Goal: Information Seeking & Learning: Learn about a topic

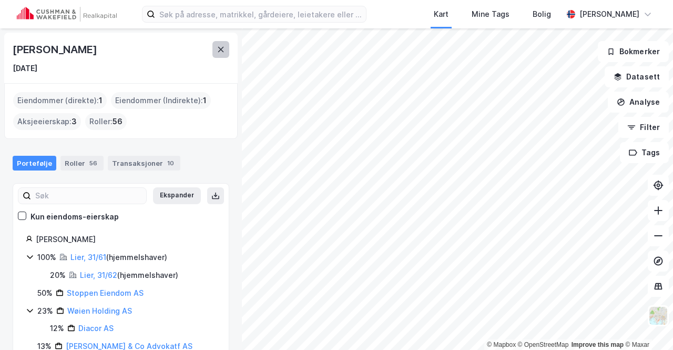
click at [223, 44] on button at bounding box center [220, 49] width 17 height 17
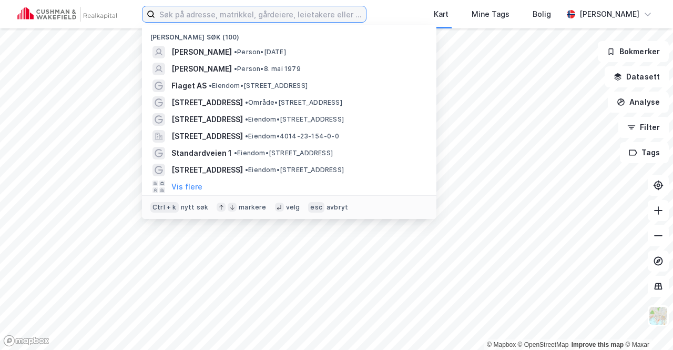
click at [205, 17] on input at bounding box center [260, 14] width 211 height 16
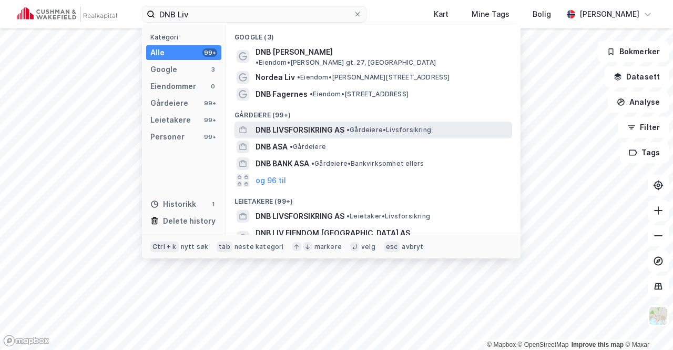
click at [325, 124] on span "DNB LIVSFORSIKRING AS" at bounding box center [300, 130] width 89 height 13
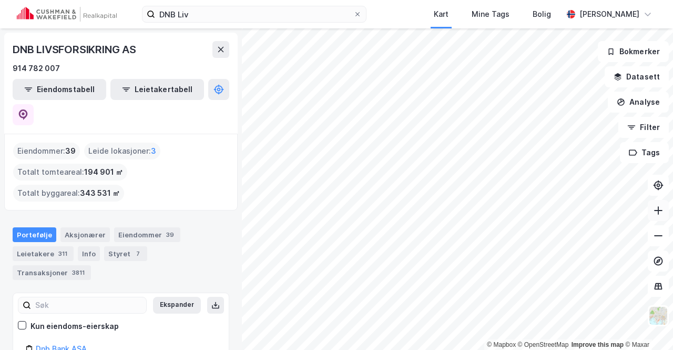
click at [654, 209] on icon at bounding box center [658, 210] width 11 height 11
click at [664, 211] on button at bounding box center [658, 210] width 21 height 21
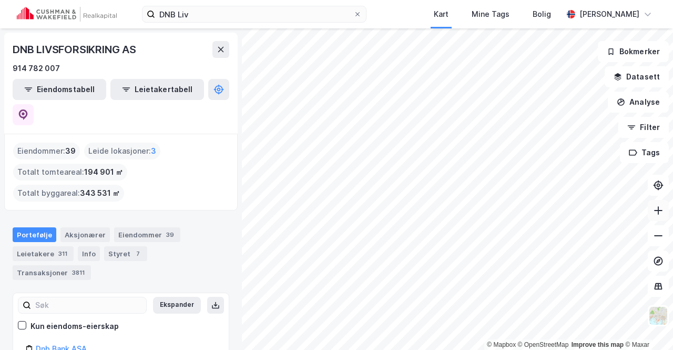
click at [664, 211] on button at bounding box center [658, 210] width 21 height 21
click at [656, 211] on icon at bounding box center [658, 210] width 11 height 11
click at [236, 15] on input "DNB Liv" at bounding box center [254, 14] width 198 height 16
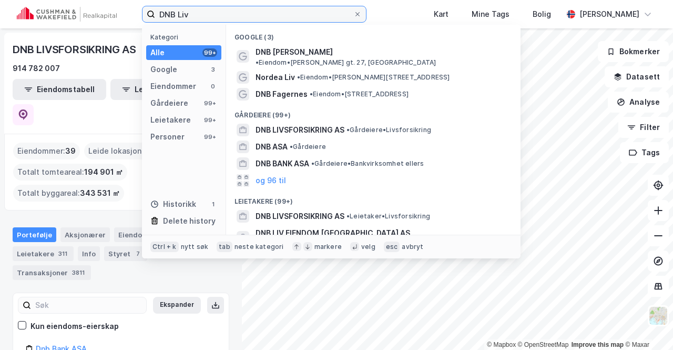
click at [236, 15] on input "DNB Liv" at bounding box center [254, 14] width 198 height 16
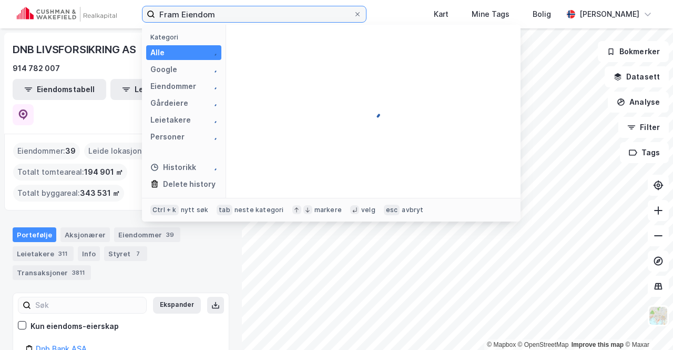
type input "Fram Eiendom"
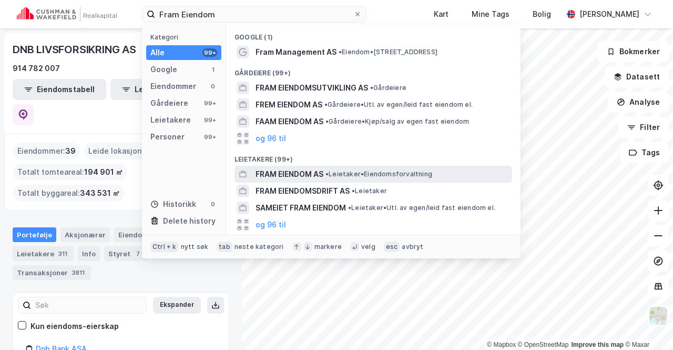
click at [309, 172] on span "FRAM EIENDOM AS" at bounding box center [290, 174] width 68 height 13
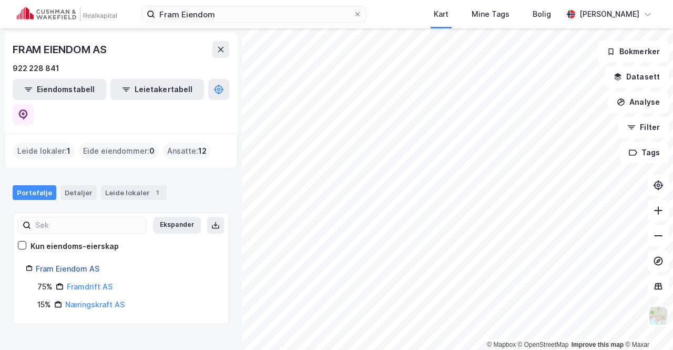
click at [81, 264] on link "Fram Eiendom AS" at bounding box center [68, 268] width 64 height 9
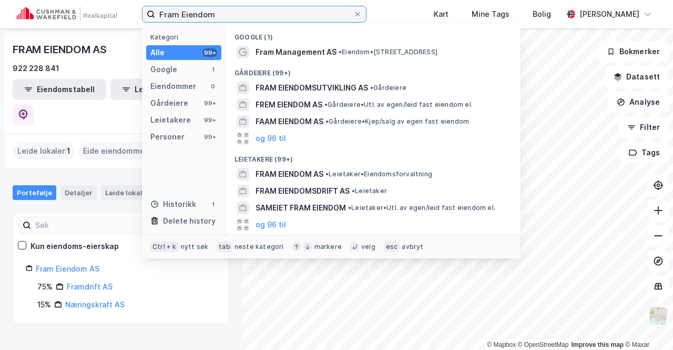
drag, startPoint x: 235, startPoint y: 16, endPoint x: 116, endPoint y: 28, distance: 120.0
click at [116, 28] on div "Fram Eiendom Kategori Alle 99+ Google 1 Eiendommer 0 Gårdeiere 99+ Leietakere 9…" at bounding box center [336, 14] width 673 height 28
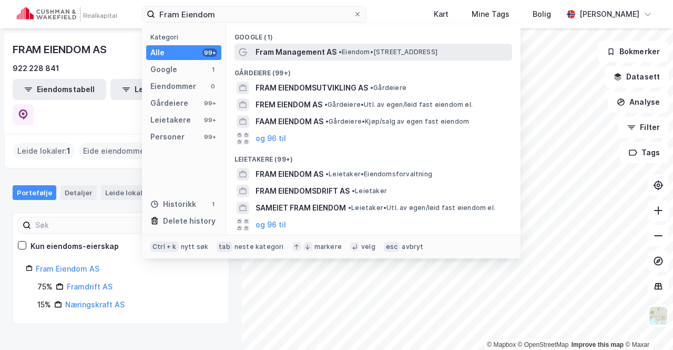
click at [277, 56] on span "Fram Management AS" at bounding box center [296, 52] width 81 height 13
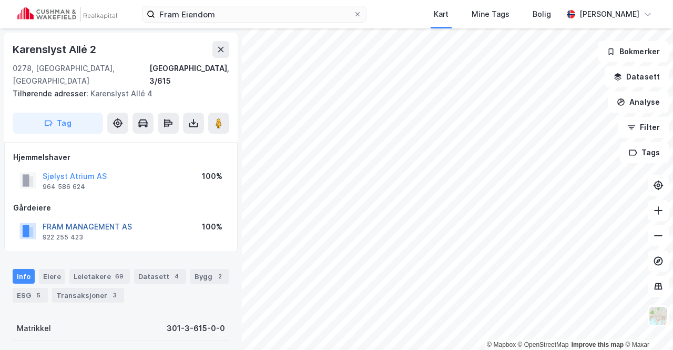
click at [0, 0] on button "FRAM MANAGEMENT AS" at bounding box center [0, 0] width 0 height 0
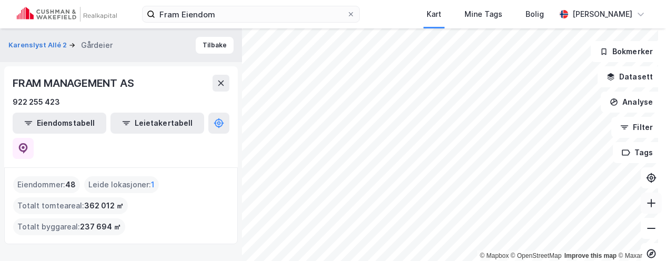
click at [644, 197] on button at bounding box center [651, 203] width 21 height 21
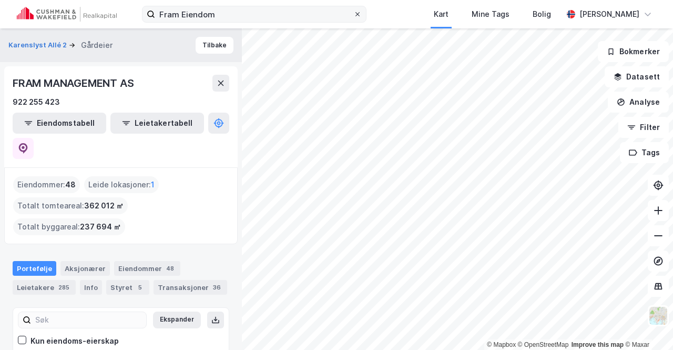
click at [354, 13] on icon at bounding box center [357, 14] width 6 height 6
click at [331, 13] on input "Fram Eiendom" at bounding box center [254, 14] width 198 height 16
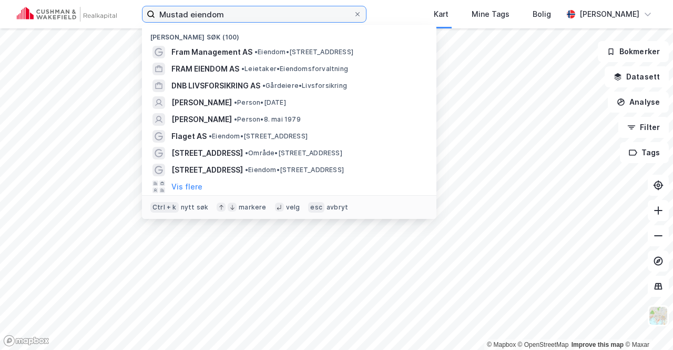
type input "Mustad eiendom"
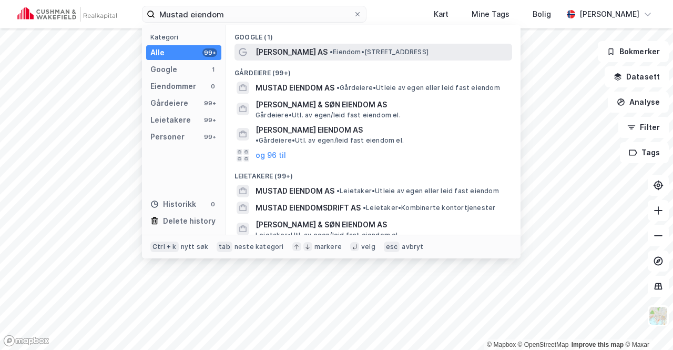
click at [287, 46] on span "Mustad Eiendom AS" at bounding box center [292, 52] width 72 height 13
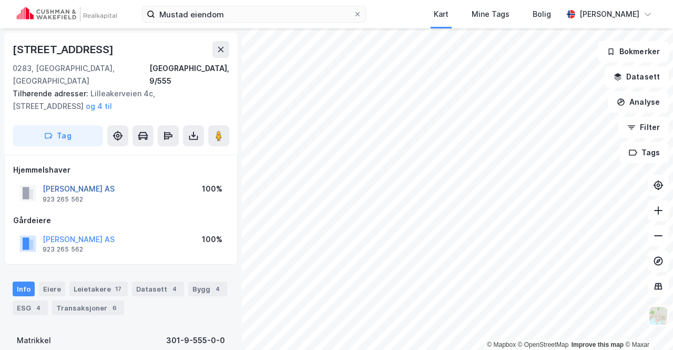
click at [0, 0] on button "Mustad Eiendom AS" at bounding box center [0, 0] width 0 height 0
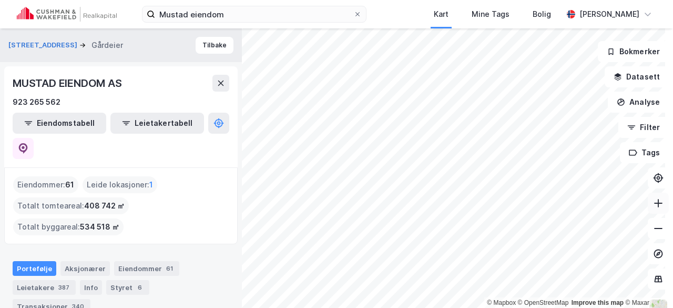
click at [653, 199] on icon at bounding box center [658, 203] width 11 height 11
click at [653, 204] on icon at bounding box center [658, 203] width 11 height 11
click at [654, 223] on icon at bounding box center [658, 228] width 11 height 11
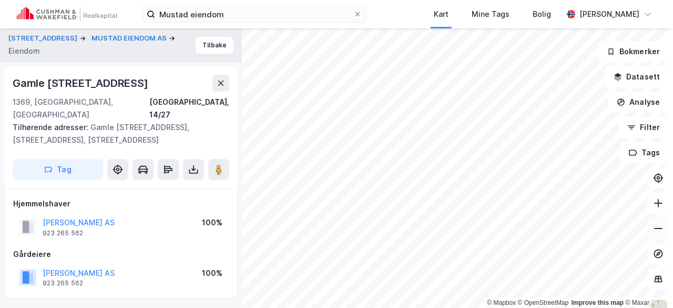
click at [654, 234] on button at bounding box center [658, 228] width 21 height 21
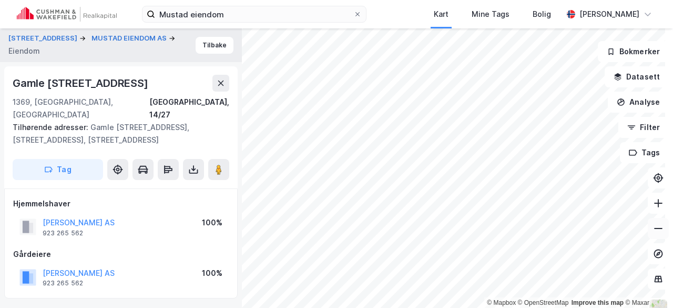
click at [654, 234] on button at bounding box center [658, 228] width 21 height 21
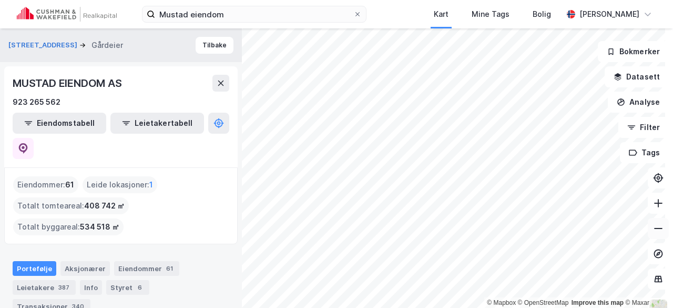
click at [653, 229] on icon at bounding box center [658, 228] width 11 height 11
click at [354, 14] on icon at bounding box center [357, 14] width 6 height 6
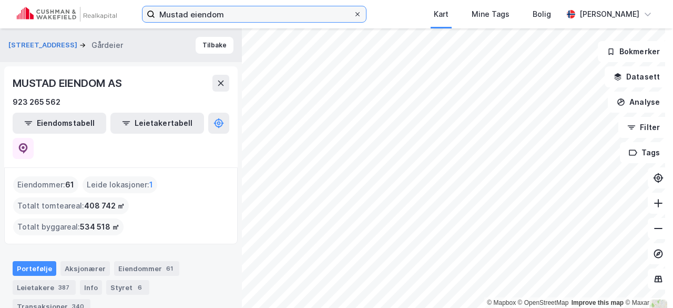
click at [330, 14] on input "Mustad eiendom" at bounding box center [254, 14] width 198 height 16
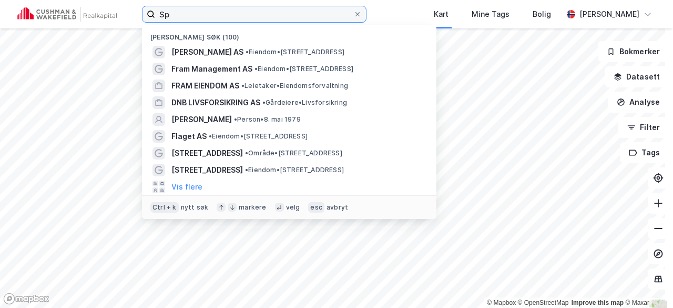
type input "S"
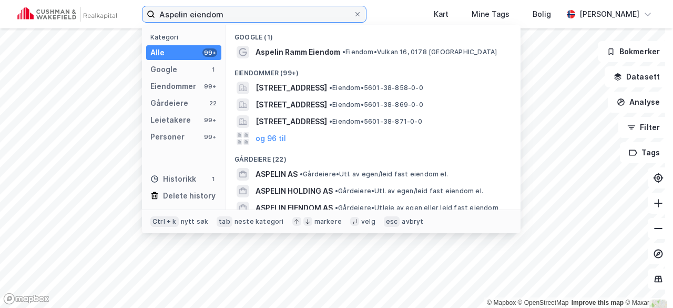
type input "Aspelin eiendom"
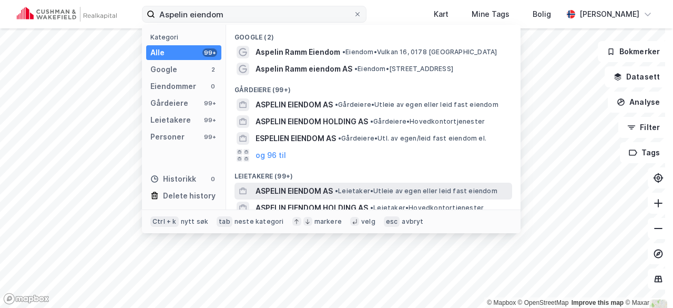
click at [291, 189] on span "ASPELIN EIENDOM AS" at bounding box center [294, 191] width 77 height 13
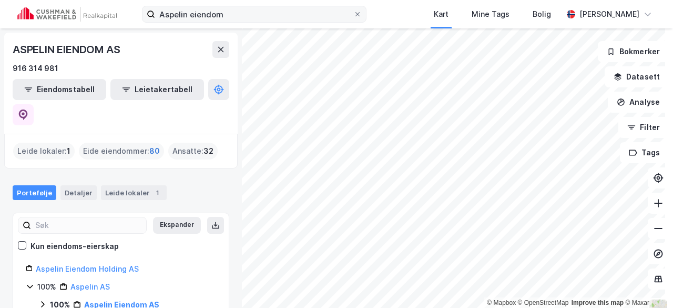
click at [153, 145] on span "80" at bounding box center [154, 151] width 11 height 13
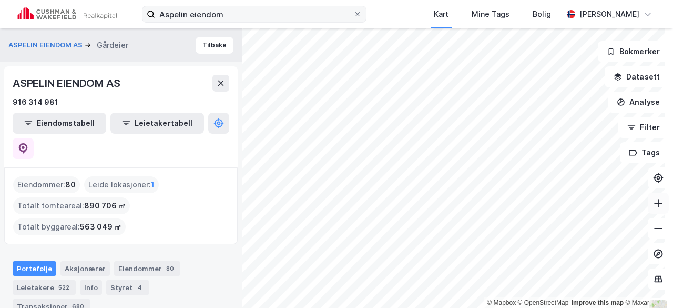
click at [648, 200] on button at bounding box center [658, 203] width 21 height 21
click at [654, 211] on button at bounding box center [658, 203] width 21 height 21
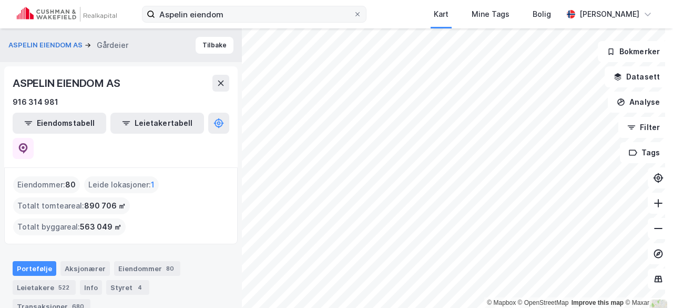
click at [670, 308] on html "Aspelin eiendom Kart Mine Tags Bolig Petter Wøien-Christensen © Mapbox © OpenSt…" at bounding box center [336, 154] width 673 height 308
click at [655, 204] on icon at bounding box center [658, 203] width 11 height 11
click at [436, 24] on div "Aspelin eiendom Kart Mine Tags Bolig Petter Wøien-Christensen © Mapbox © OpenSt…" at bounding box center [336, 154] width 673 height 308
click at [354, 13] on icon at bounding box center [357, 14] width 6 height 6
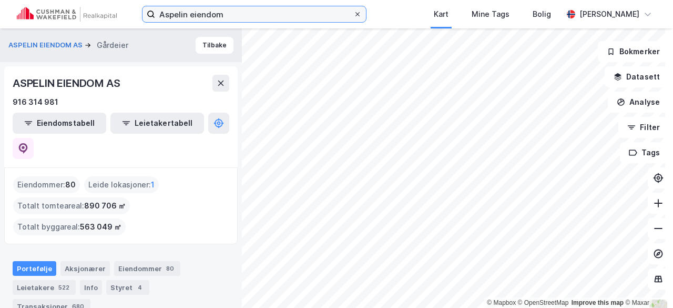
click at [331, 13] on input "Aspelin eiendom" at bounding box center [254, 14] width 198 height 16
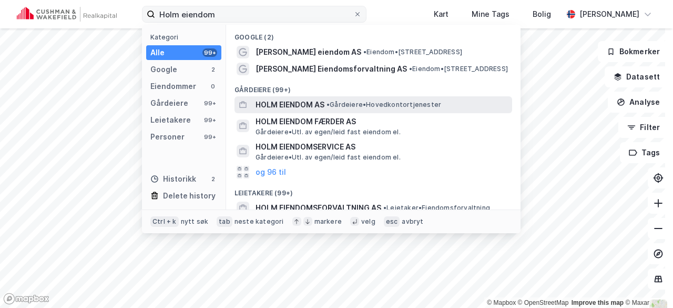
click at [315, 106] on span "HOLM EIENDOM AS" at bounding box center [290, 104] width 69 height 13
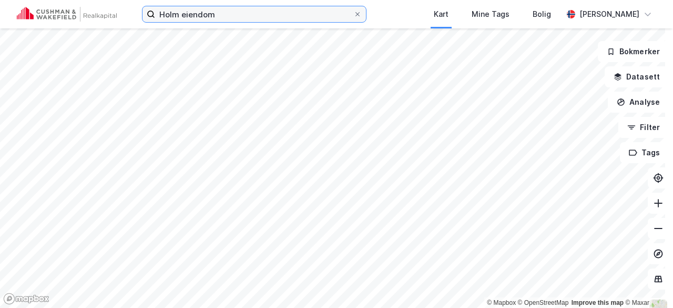
click at [198, 11] on input "Holm eiendom" at bounding box center [254, 14] width 198 height 16
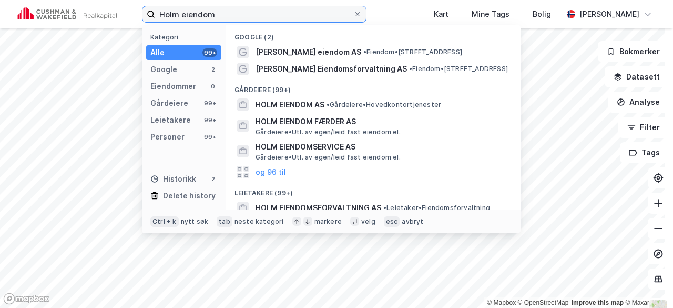
click at [198, 11] on input "Holm eiendom" at bounding box center [254, 14] width 198 height 16
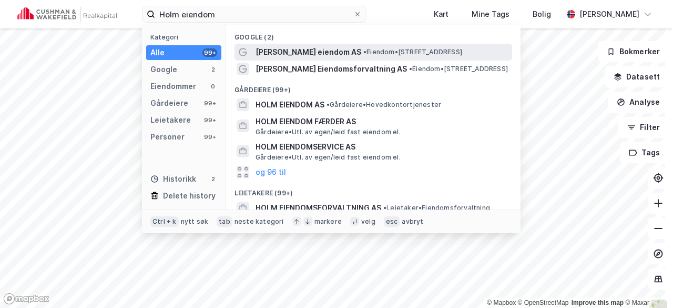
click at [280, 50] on span "T H Holm eiendom AS" at bounding box center [309, 52] width 106 height 13
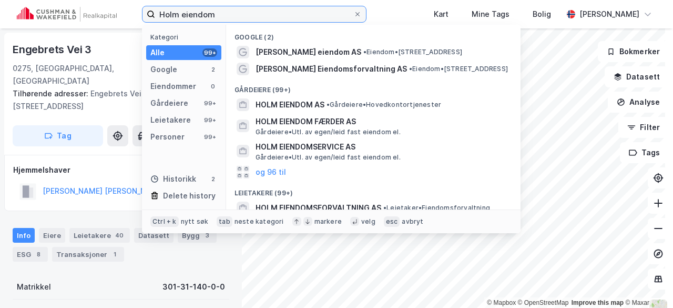
click at [257, 18] on input "Holm eiendom" at bounding box center [254, 14] width 198 height 16
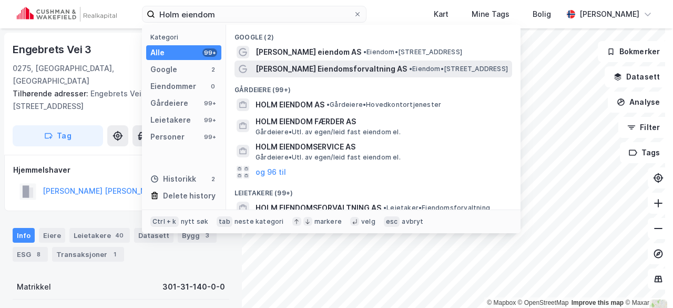
click at [288, 64] on span "Holm Eiendomsforvaltning AS" at bounding box center [331, 69] width 151 height 13
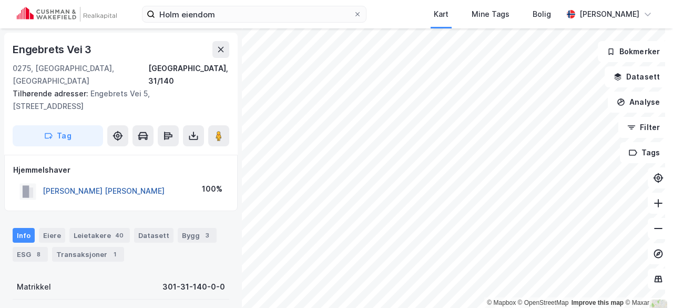
click at [0, 0] on button "HOLM TRULS HERMAN" at bounding box center [0, 0] width 0 height 0
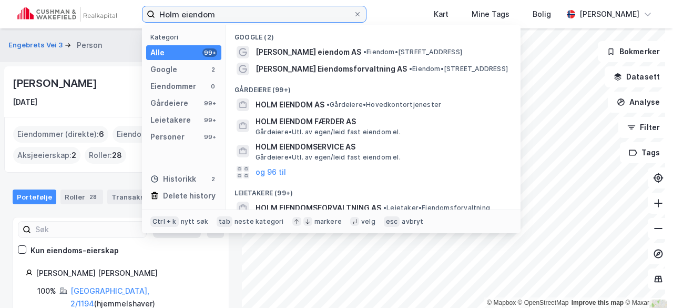
drag, startPoint x: 143, startPoint y: 15, endPoint x: 96, endPoint y: 16, distance: 46.8
click at [96, 16] on div "Holm eiendom Kategori Alle 99+ Google 2 Eiendommer 0 Gårdeiere 99+ Leietakere 9…" at bounding box center [336, 14] width 673 height 28
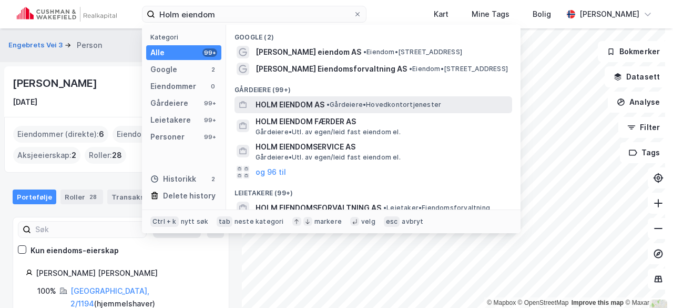
click at [278, 106] on span "HOLM EIENDOM AS" at bounding box center [290, 104] width 69 height 13
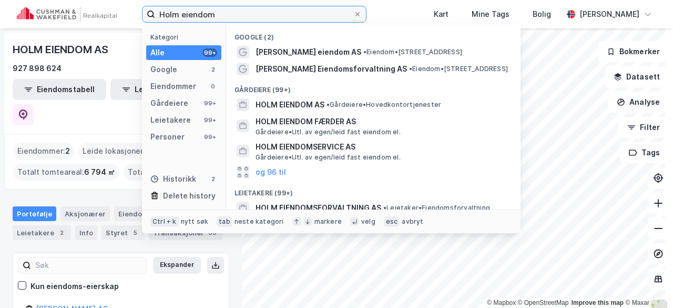
click at [228, 14] on input "Holm eiendom" at bounding box center [254, 14] width 198 height 16
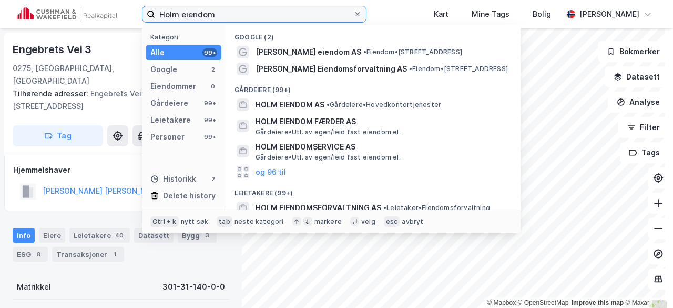
drag, startPoint x: 219, startPoint y: 13, endPoint x: 124, endPoint y: 17, distance: 95.8
click at [124, 17] on div "Holm eiendom Kategori Alle 99+ Google 2 Eiendommer 0 Gårdeiere 99+ Leietakere 9…" at bounding box center [336, 14] width 673 height 28
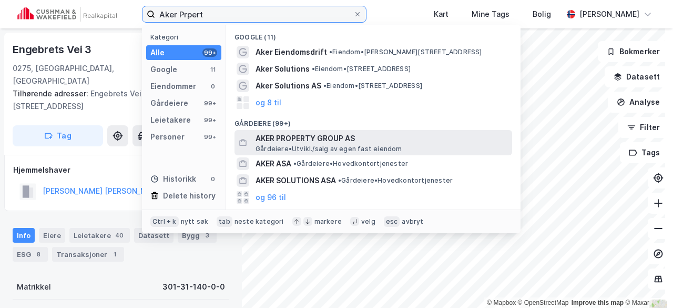
type input "Aker Prpert"
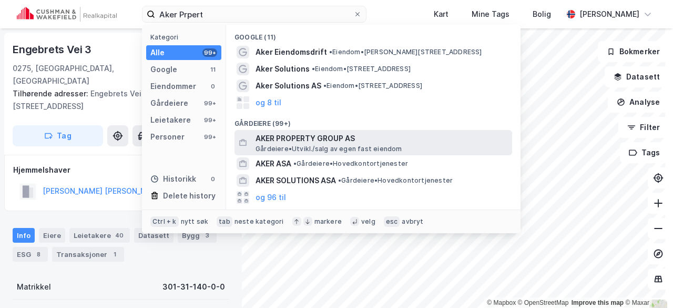
click at [277, 139] on span "AKER PROPERTY GROUP AS" at bounding box center [382, 138] width 252 height 13
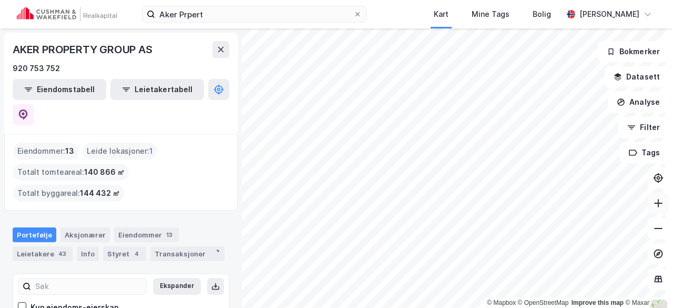
click at [655, 196] on button at bounding box center [658, 203] width 21 height 21
click at [648, 210] on button at bounding box center [658, 203] width 21 height 21
click at [653, 230] on icon at bounding box center [658, 228] width 11 height 11
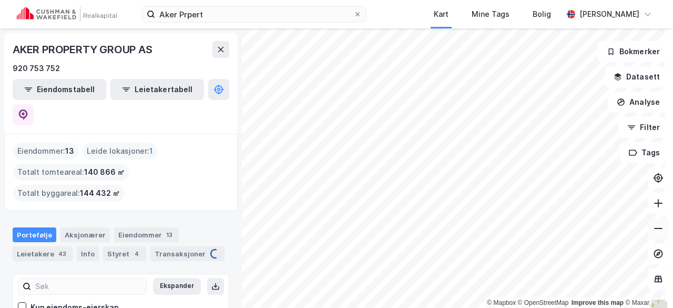
click at [653, 230] on icon at bounding box center [658, 228] width 11 height 11
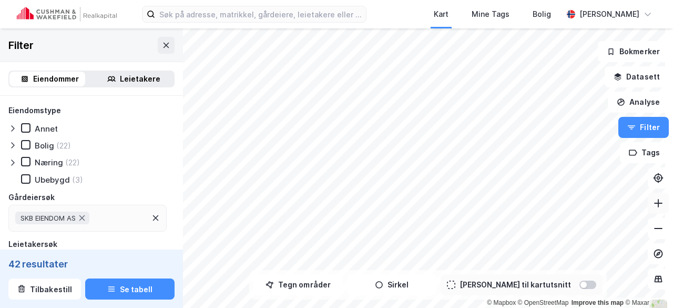
click at [653, 201] on icon at bounding box center [658, 203] width 11 height 11
